Goal: Transaction & Acquisition: Book appointment/travel/reservation

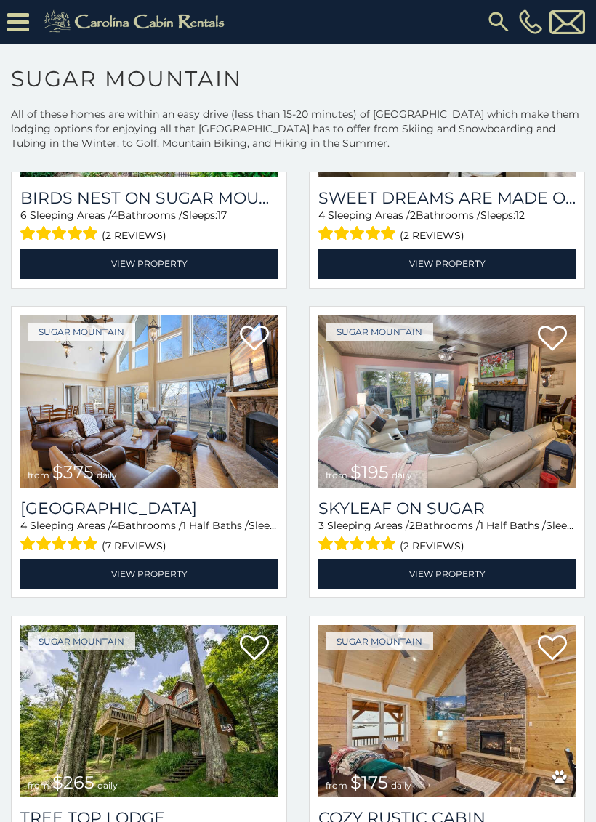
scroll to position [566, 0]
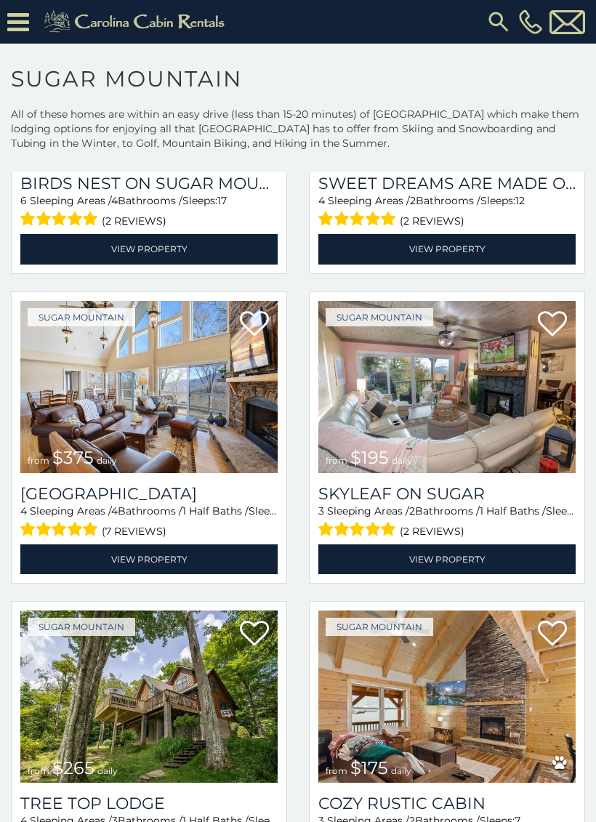
click at [482, 422] on img at bounding box center [446, 387] width 257 height 172
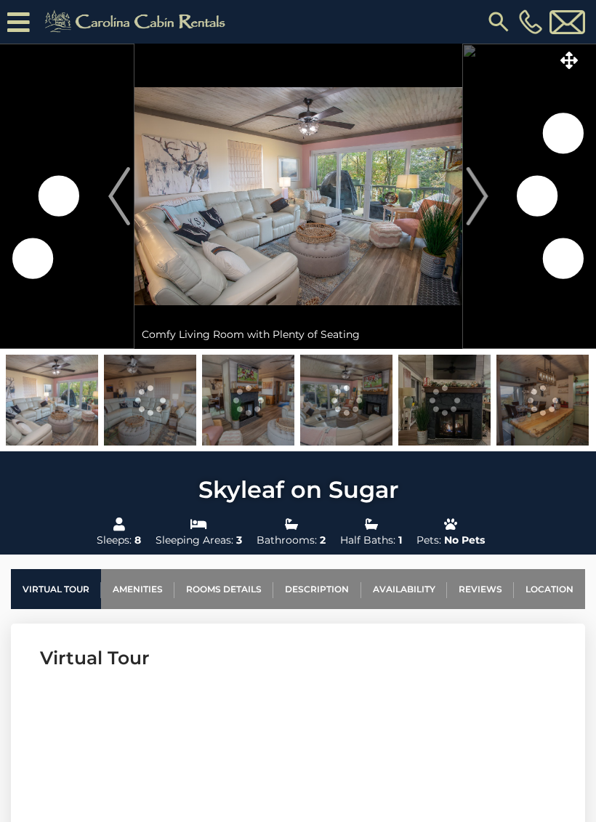
click at [486, 184] on img "Next" at bounding box center [477, 196] width 22 height 58
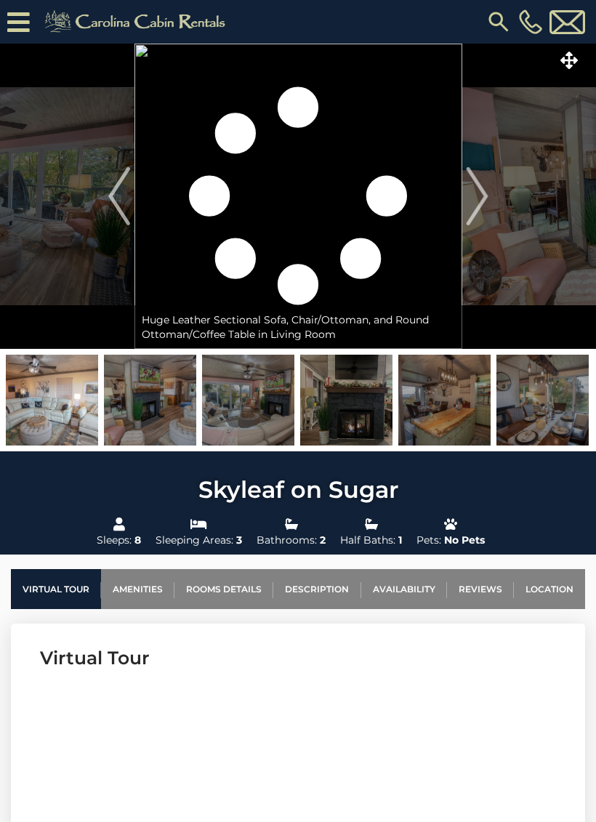
click at [475, 196] on img "Next" at bounding box center [477, 196] width 22 height 58
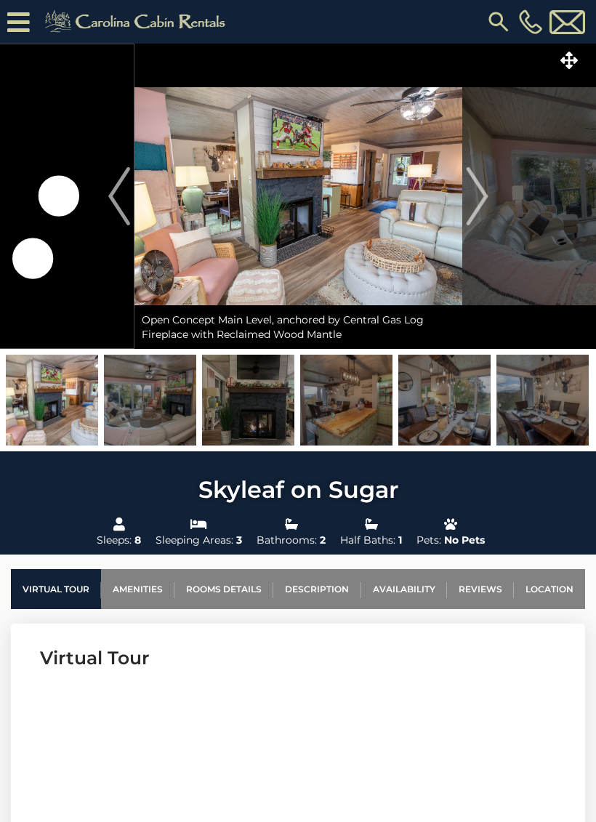
click at [475, 185] on img "Next" at bounding box center [477, 196] width 22 height 58
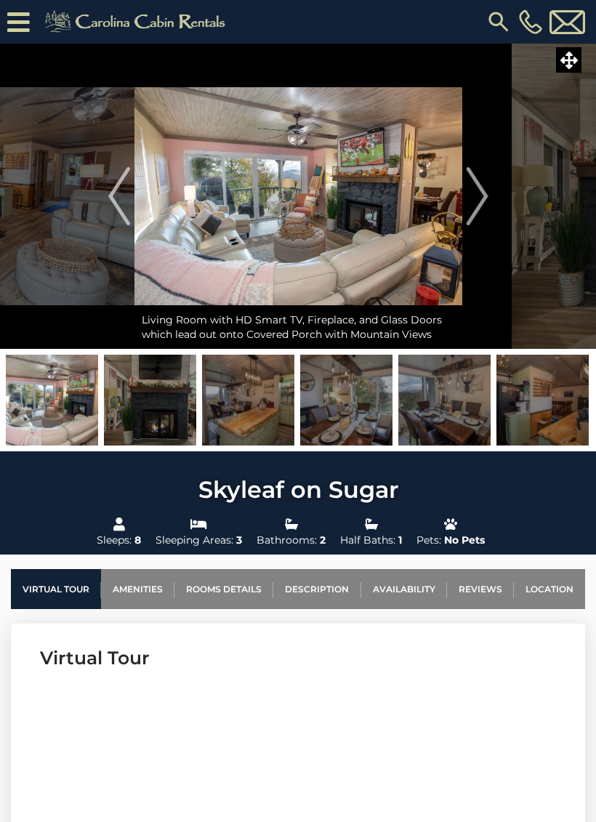
click at [479, 193] on img "Next" at bounding box center [477, 196] width 22 height 58
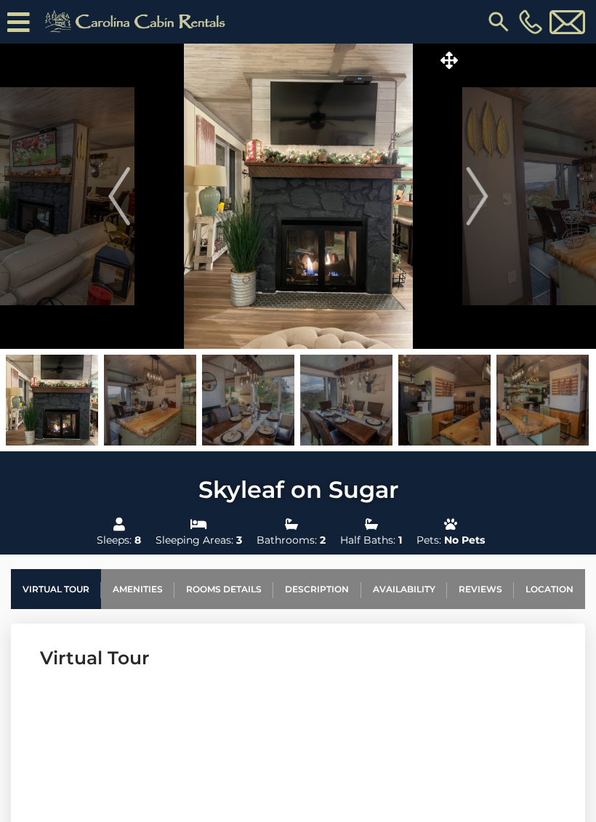
click at [477, 194] on img "Next" at bounding box center [477, 196] width 22 height 58
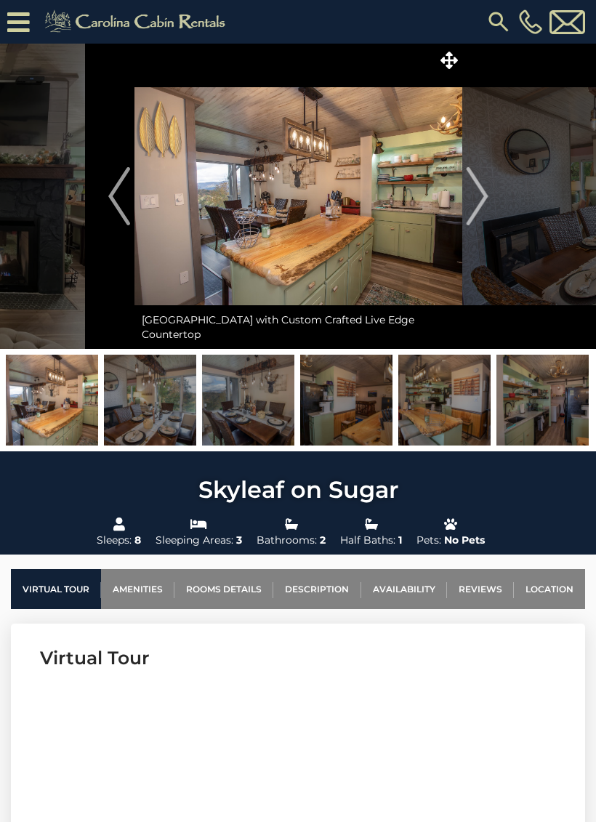
click at [476, 190] on img "Next" at bounding box center [477, 196] width 22 height 58
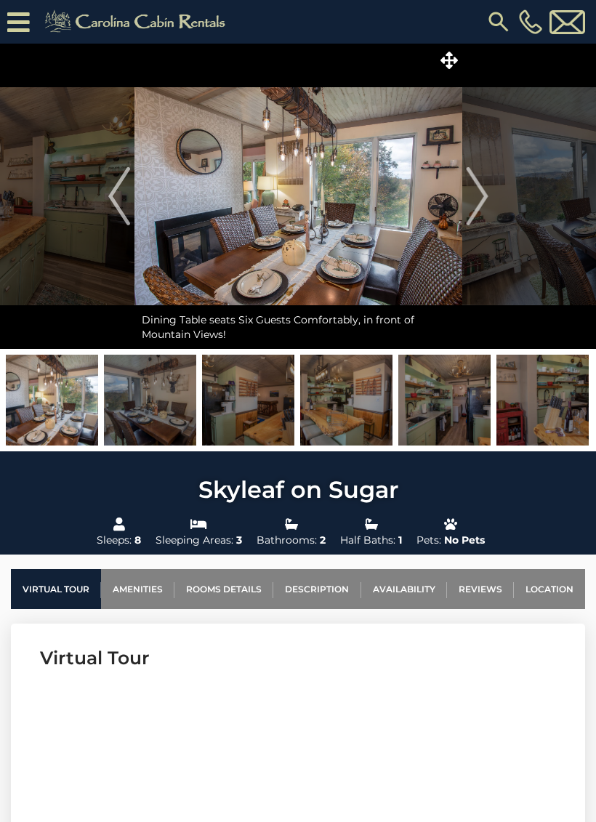
click at [475, 194] on img "Next" at bounding box center [477, 196] width 22 height 58
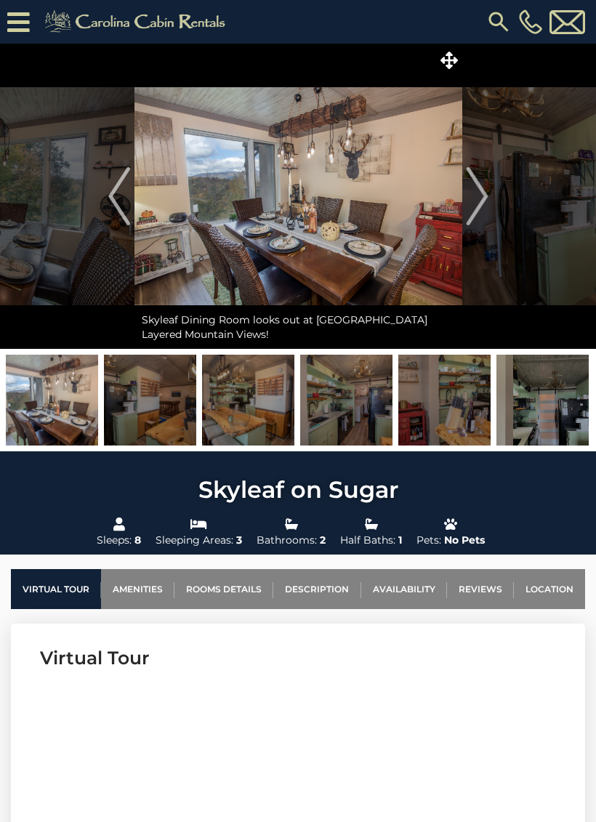
click at [477, 190] on img "Next" at bounding box center [477, 196] width 22 height 58
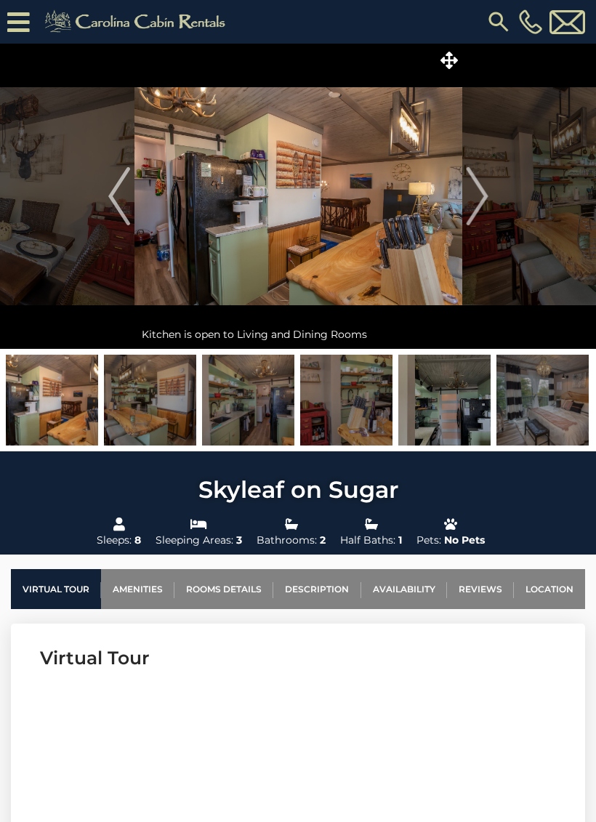
click at [477, 190] on img "Next" at bounding box center [477, 196] width 22 height 58
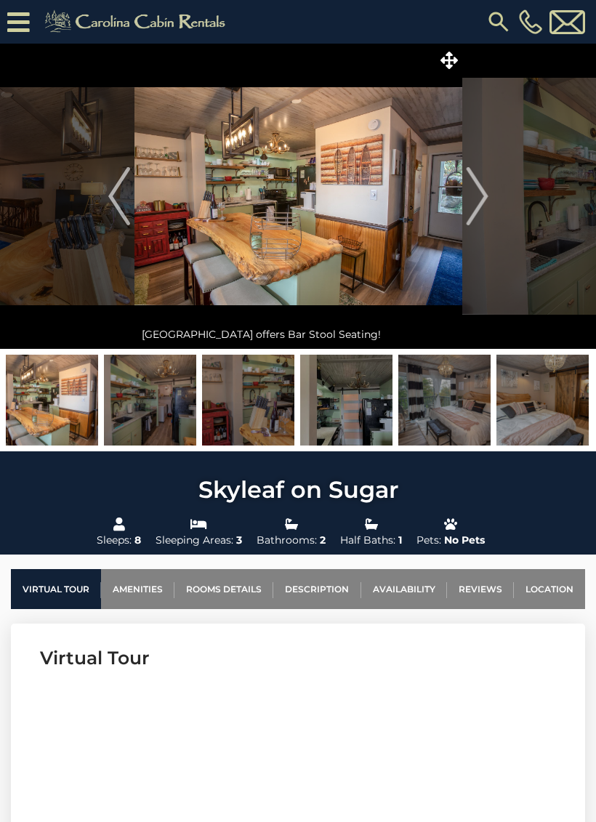
click at [475, 194] on img "Next" at bounding box center [477, 196] width 22 height 58
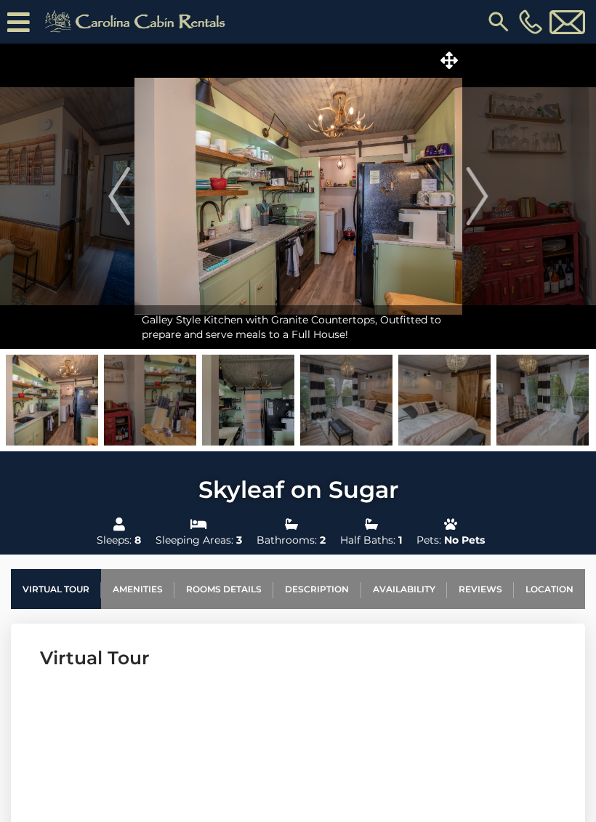
click at [475, 191] on img "Next" at bounding box center [477, 196] width 22 height 58
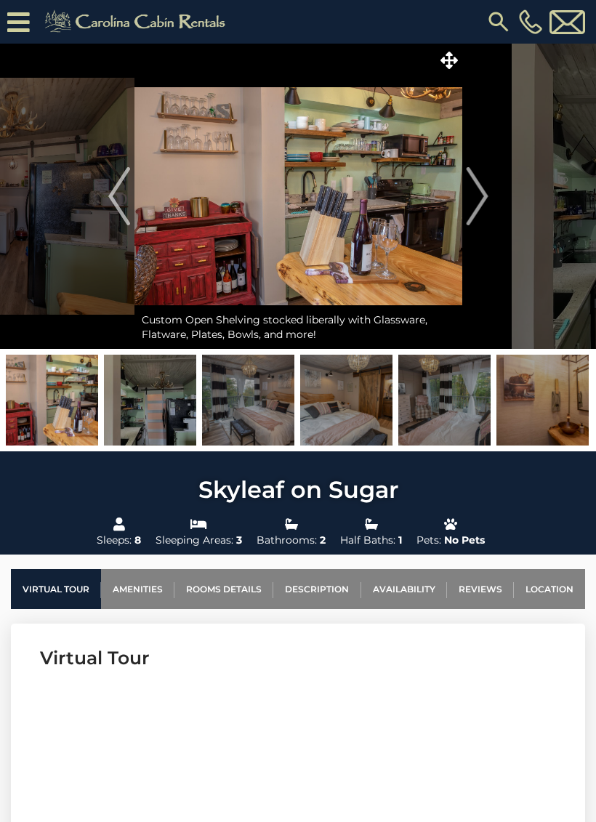
click at [481, 188] on img "Next" at bounding box center [477, 196] width 22 height 58
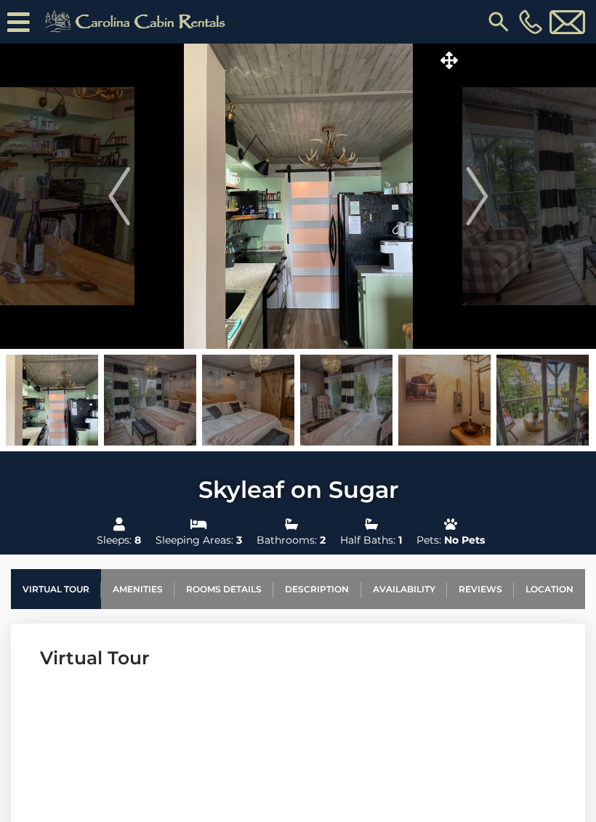
click at [478, 193] on img "Next" at bounding box center [477, 196] width 22 height 58
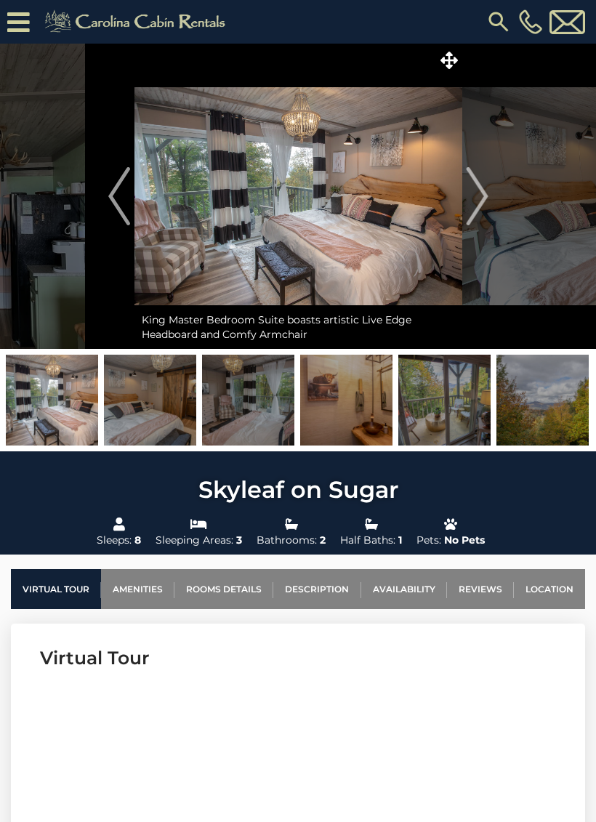
click at [472, 190] on img "Next" at bounding box center [477, 196] width 22 height 58
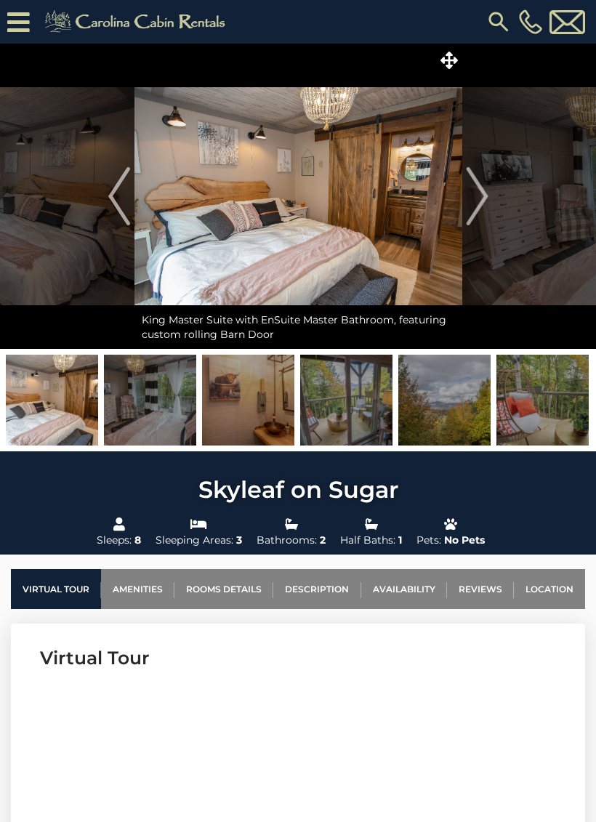
click at [478, 187] on img "Next" at bounding box center [477, 196] width 22 height 58
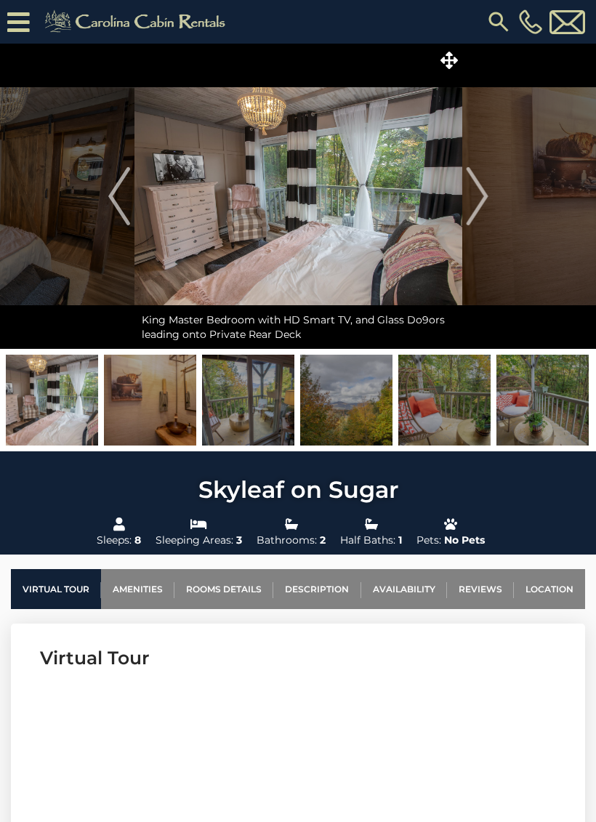
click at [481, 185] on img "Next" at bounding box center [477, 196] width 22 height 58
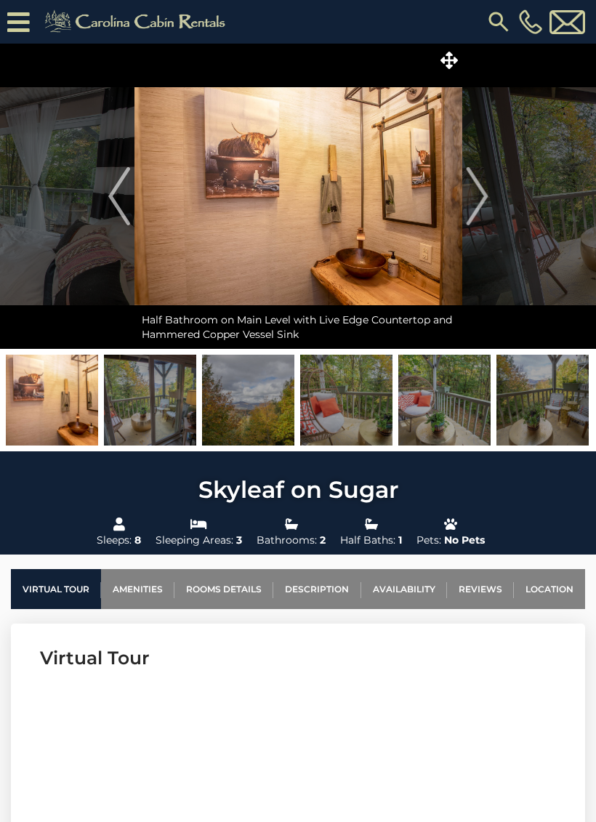
click at [478, 190] on img "Next" at bounding box center [477, 196] width 22 height 58
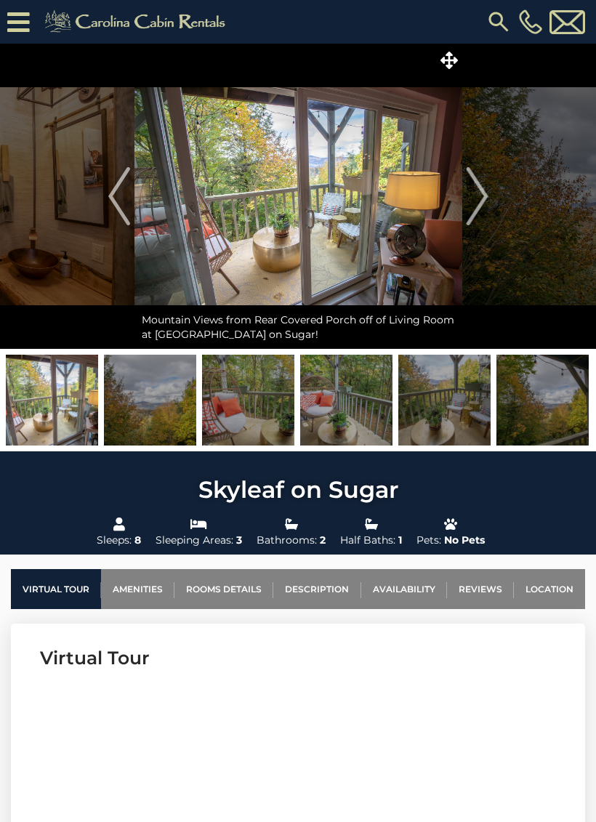
click at [479, 190] on img "Next" at bounding box center [477, 196] width 22 height 58
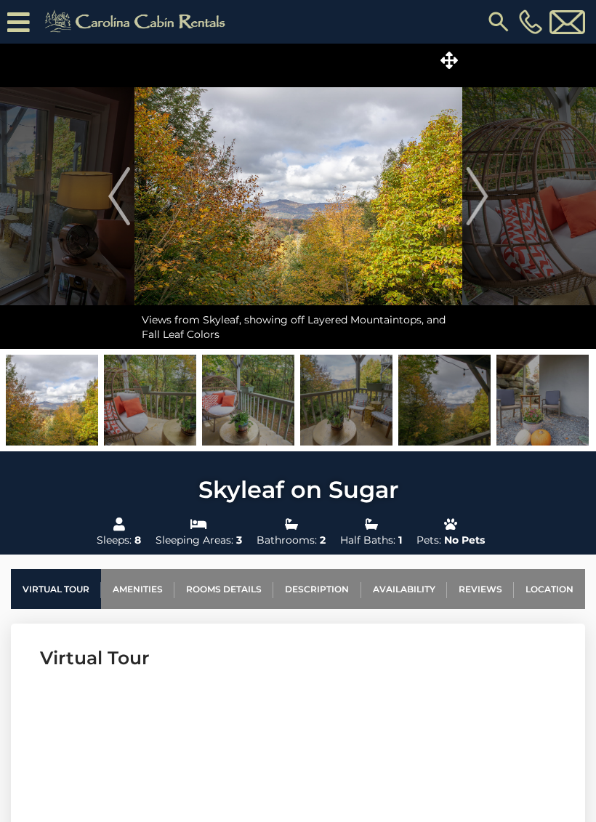
click at [478, 190] on img "Next" at bounding box center [477, 196] width 22 height 58
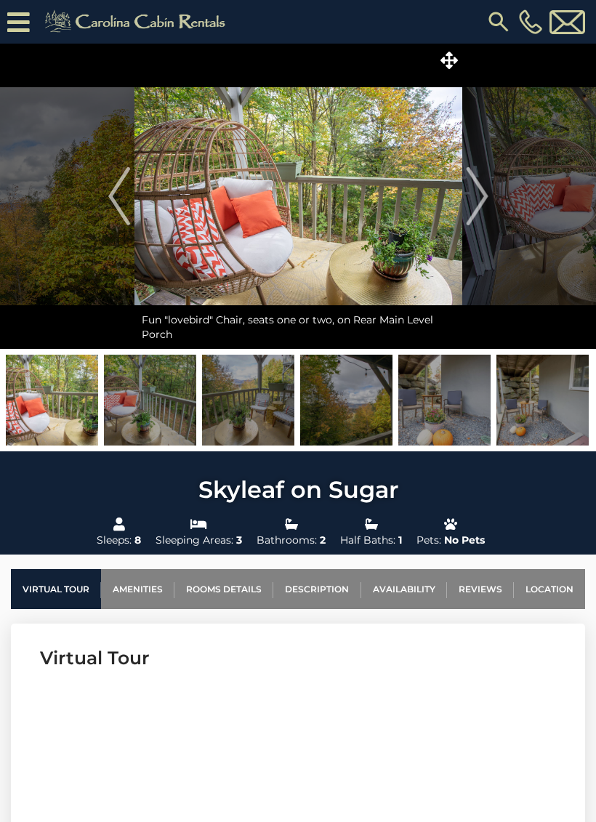
click at [478, 193] on img "Next" at bounding box center [477, 196] width 22 height 58
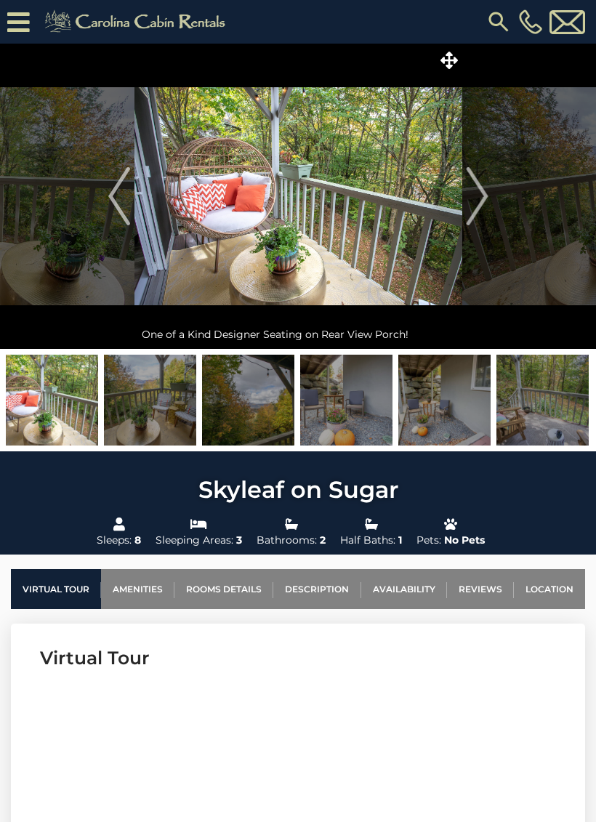
click at [477, 191] on img "Next" at bounding box center [477, 196] width 22 height 58
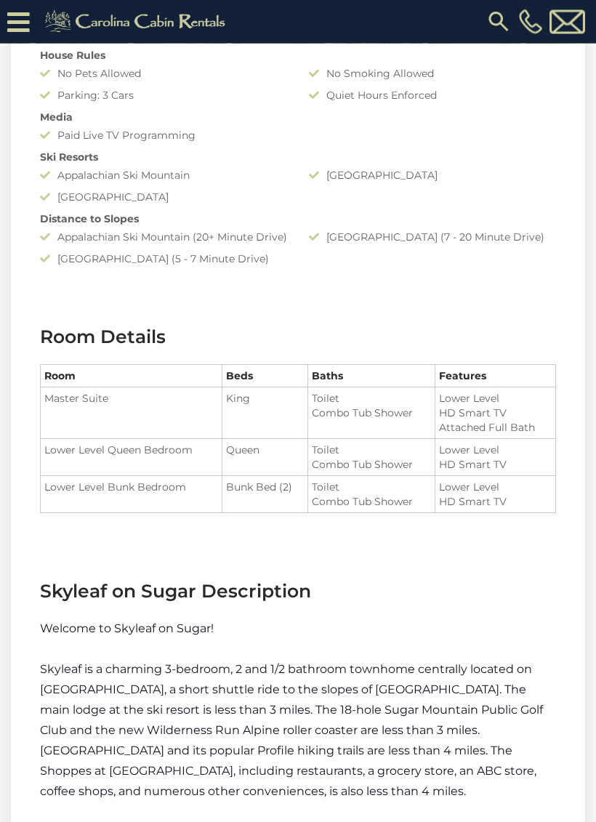
scroll to position [1433, 0]
